Goal: Task Accomplishment & Management: Manage account settings

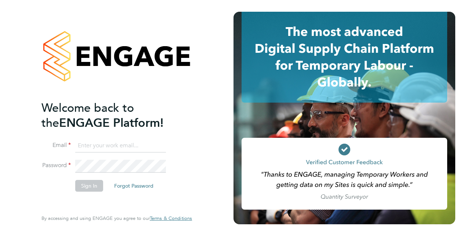
type input "[PERSON_NAME][EMAIL_ADDRESS][PERSON_NAME][DOMAIN_NAME]"
click at [82, 189] on button "Sign In" at bounding box center [89, 186] width 28 height 12
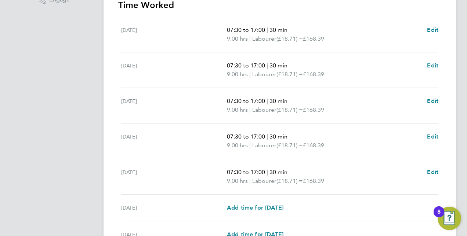
scroll to position [293, 0]
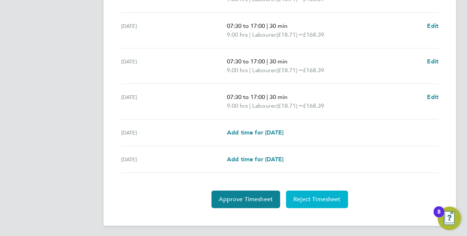
click at [309, 199] on span "Reject Timesheet" at bounding box center [316, 199] width 47 height 7
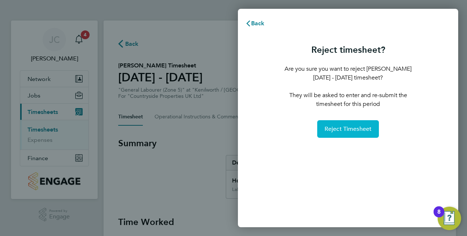
click at [342, 129] on span "Reject Timesheet" at bounding box center [347, 129] width 47 height 7
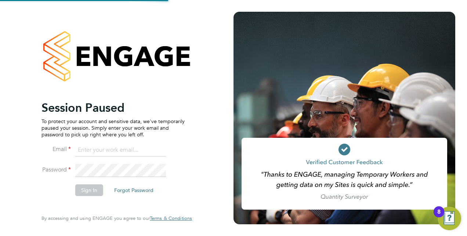
type input "jayne.cadman@vistry.co.uk"
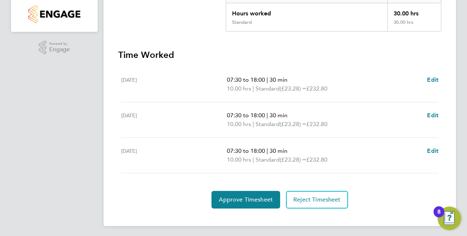
scroll to position [168, 0]
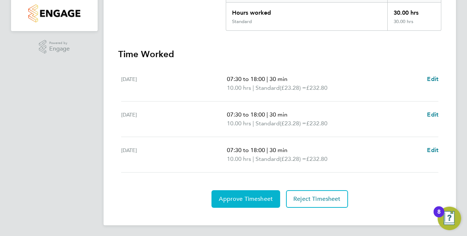
click at [246, 199] on span "Approve Timesheet" at bounding box center [246, 199] width 54 height 7
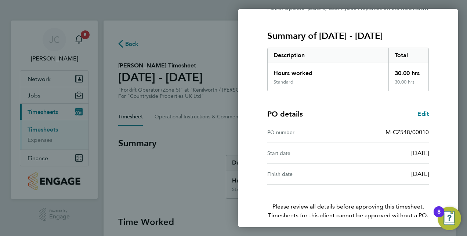
scroll to position [115, 0]
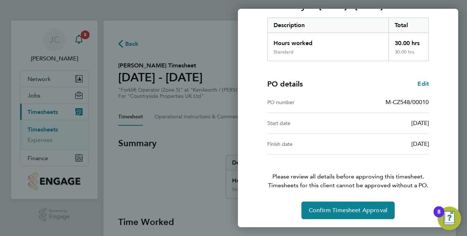
click at [341, 221] on div "Timesheet approval of Keith Bates Forklift Operator (Zone 5) · Countryside Prop…" at bounding box center [348, 73] width 220 height 311
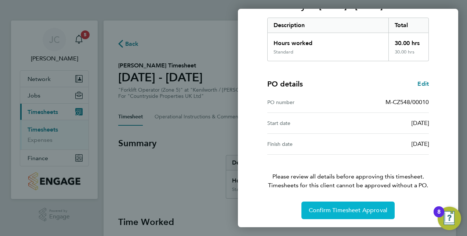
click at [340, 214] on button "Confirm Timesheet Approval" at bounding box center [347, 211] width 93 height 18
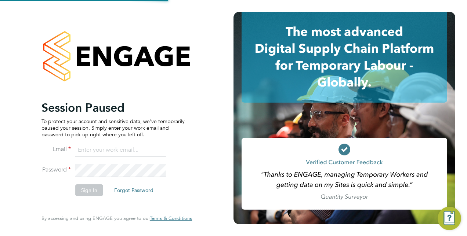
type input "jayne.cadman@vistry.co.uk"
